Goal: Task Accomplishment & Management: Manage account settings

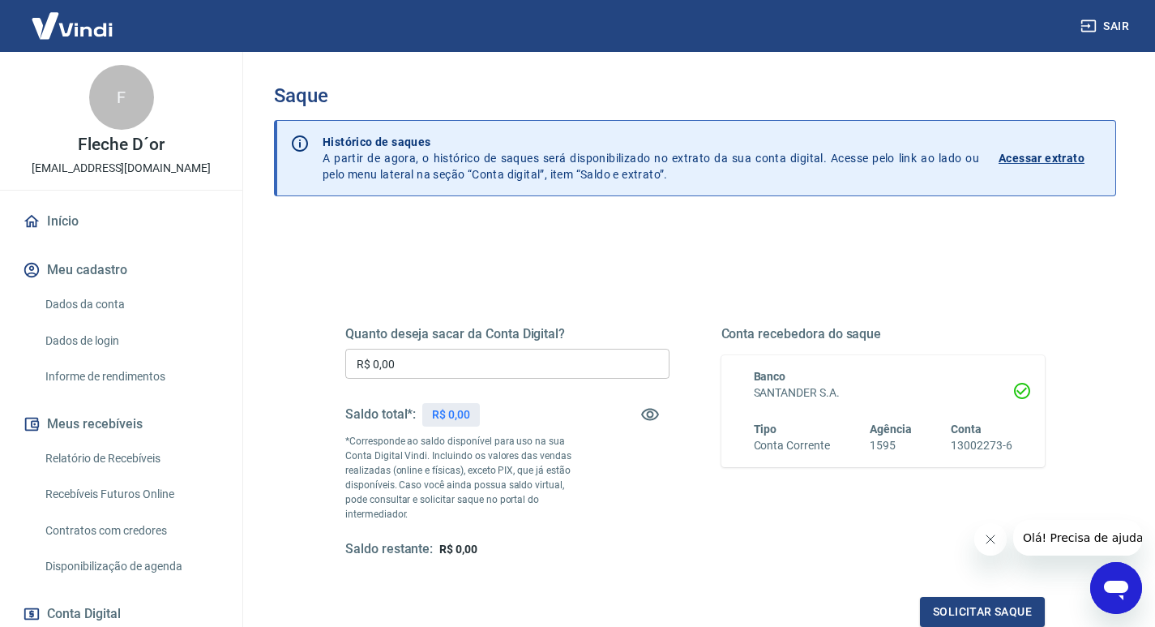
click at [1102, 25] on button "Sair" at bounding box center [1106, 26] width 58 height 30
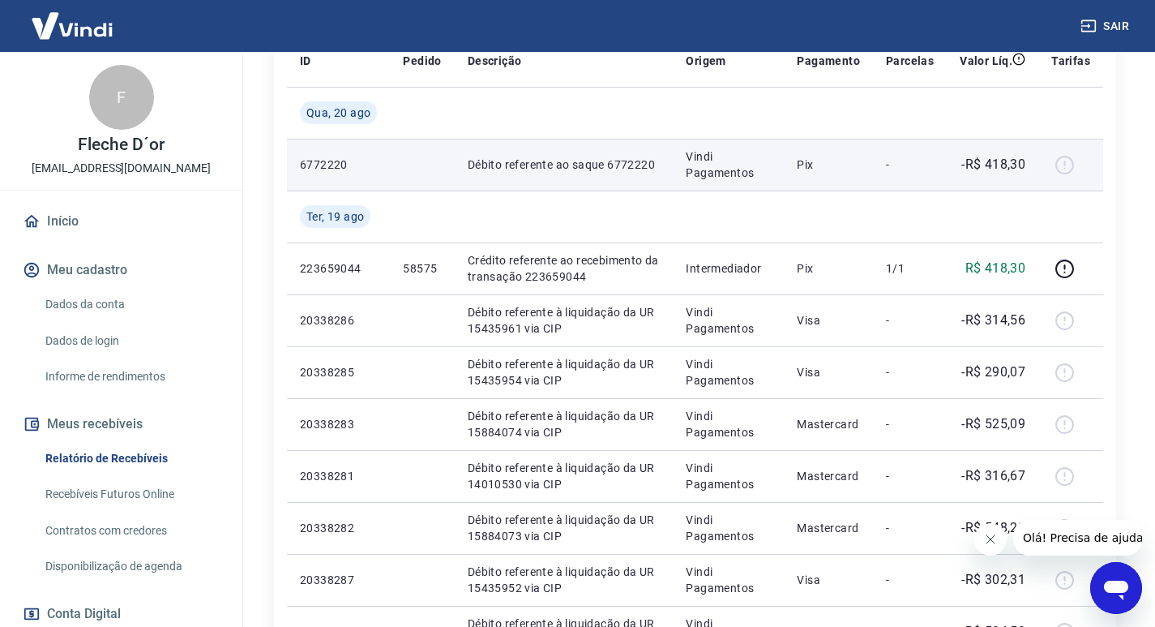
scroll to position [405, 0]
